Goal: Task Accomplishment & Management: Use online tool/utility

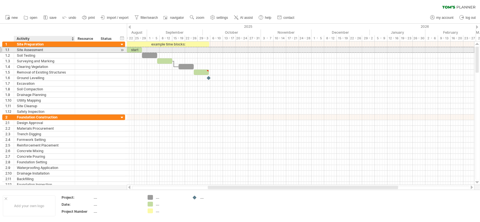
click at [51, 51] on div "Site Assessment" at bounding box center [44, 49] width 55 height 5
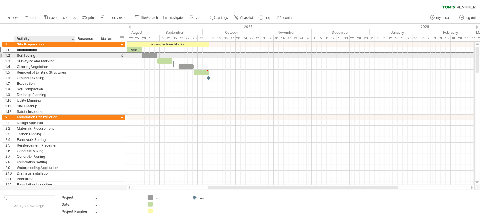
click at [48, 56] on div "Soil Testing" at bounding box center [44, 55] width 55 height 5
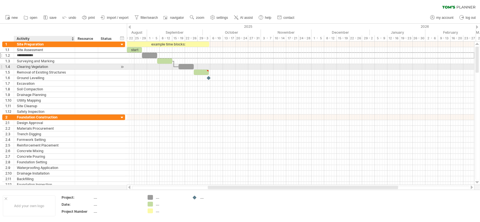
click at [44, 68] on div "Clearing Vegetation" at bounding box center [44, 66] width 55 height 5
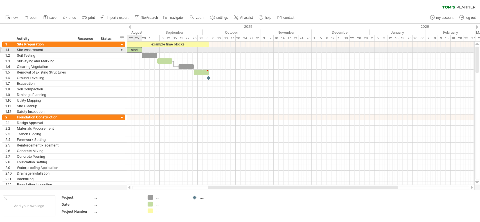
click at [136, 48] on div "start" at bounding box center [134, 49] width 15 height 5
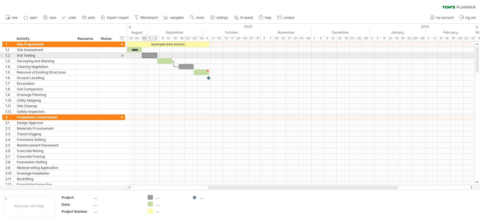
click at [150, 54] on div at bounding box center [149, 55] width 15 height 5
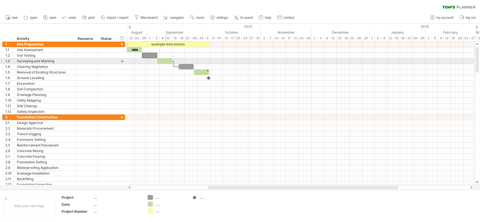
click at [167, 60] on div at bounding box center [164, 60] width 15 height 5
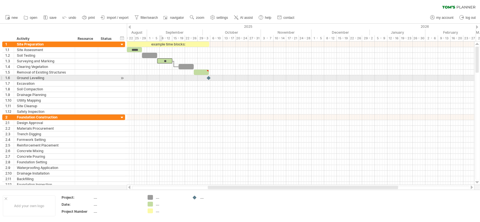
click at [160, 81] on div at bounding box center [300, 84] width 347 height 6
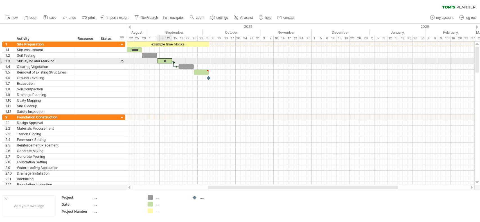
click at [169, 60] on div "**" at bounding box center [164, 60] width 15 height 5
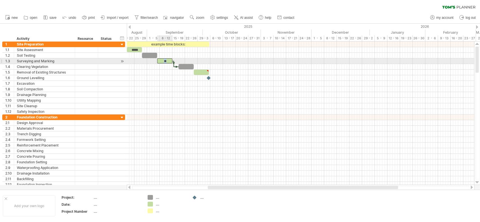
click at [169, 60] on div "**" at bounding box center [164, 60] width 15 height 5
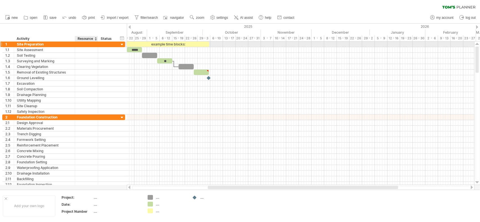
click at [93, 42] on div at bounding box center [86, 44] width 17 height 5
click at [93, 41] on div "Resource" at bounding box center [86, 39] width 17 height 6
click at [98, 39] on div "****** Status" at bounding box center [107, 39] width 18 height 6
click at [97, 39] on div at bounding box center [98, 39] width 2 height 6
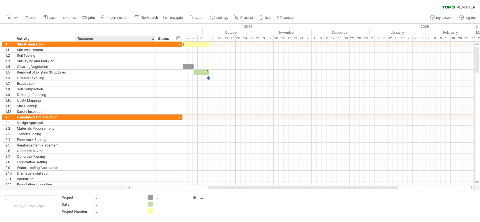
drag, startPoint x: 96, startPoint y: 39, endPoint x: 154, endPoint y: 40, distance: 57.6
click at [154, 40] on div at bounding box center [155, 39] width 2 height 6
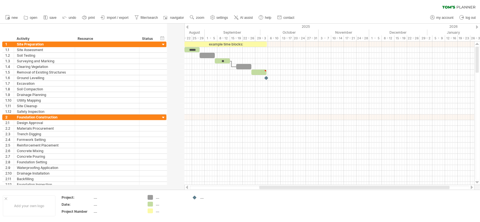
drag, startPoint x: 154, startPoint y: 40, endPoint x: 138, endPoint y: 41, distance: 16.4
click at [138, 41] on div at bounding box center [139, 39] width 2 height 6
